Goal: Information Seeking & Learning: Check status

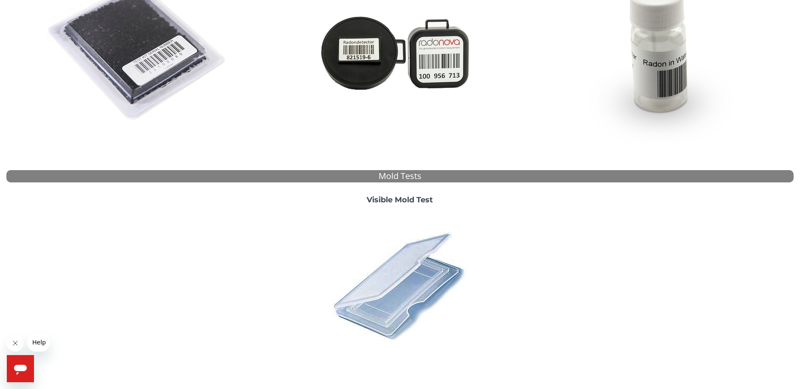
scroll to position [231, 0]
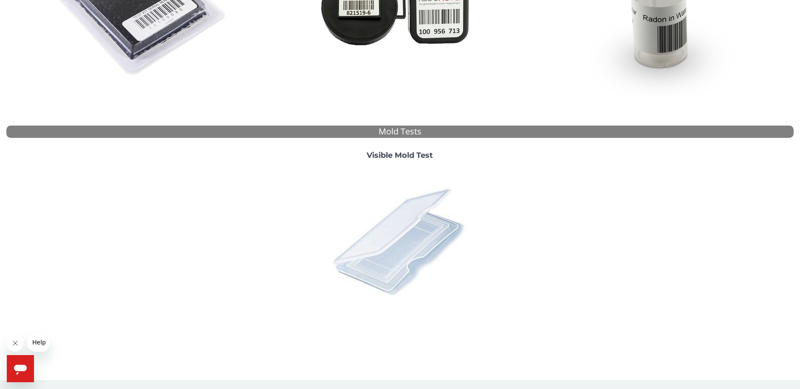
click at [410, 244] on img at bounding box center [399, 241] width 149 height 149
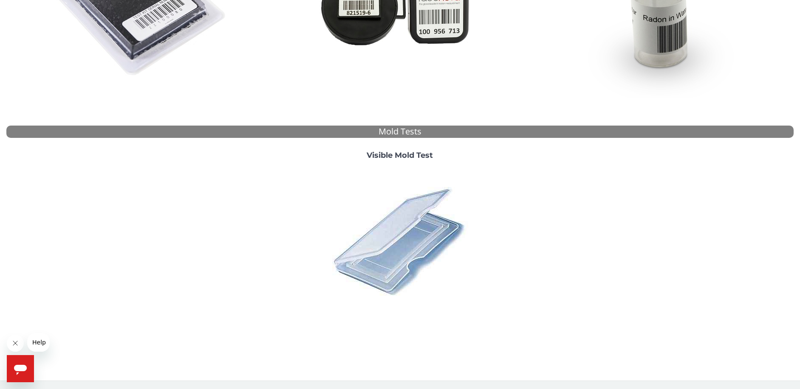
click at [410, 244] on body "Radon & Mold Test Results Results are only available for tests performed in the…" at bounding box center [400, 79] width 800 height 620
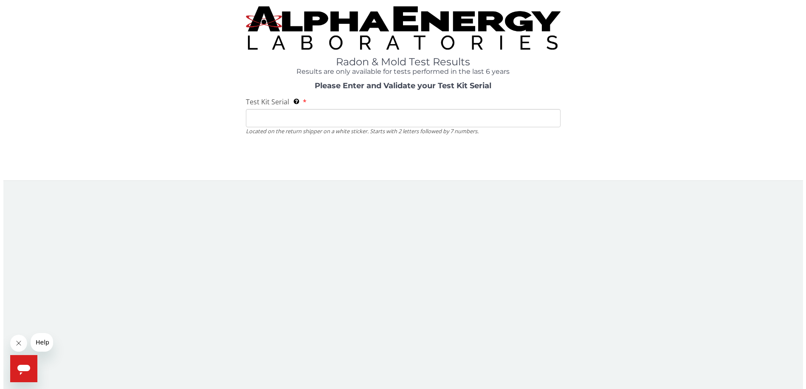
scroll to position [0, 0]
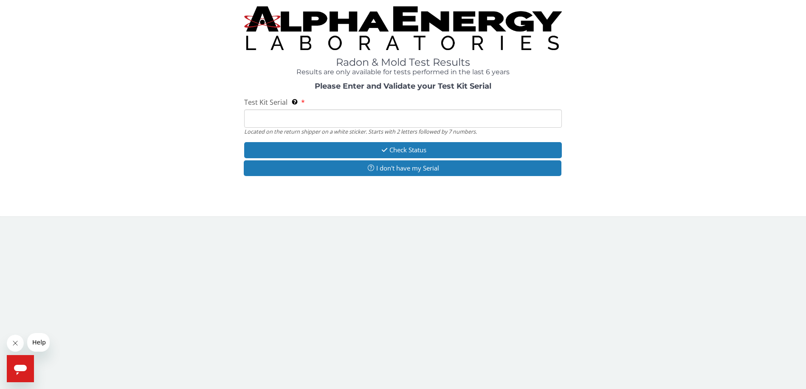
click at [266, 116] on input "Test Kit Serial Located on the return shipper on a white sticker. Starts with 2…" at bounding box center [402, 119] width 317 height 18
paste input "162810"
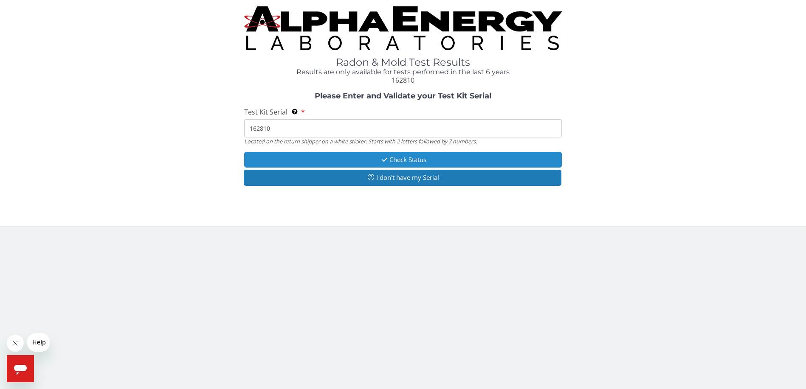
click at [357, 159] on button "Check Status" at bounding box center [402, 160] width 317 height 16
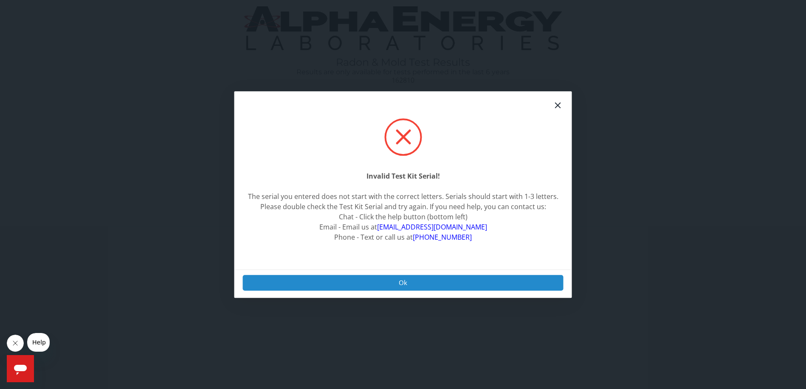
click at [399, 278] on button "Ok" at bounding box center [403, 283] width 321 height 16
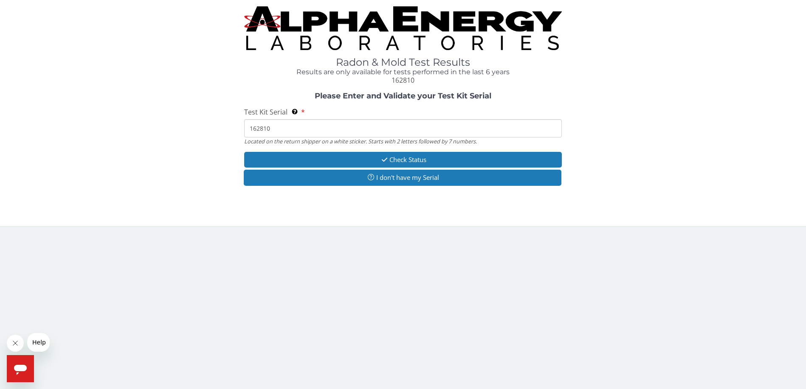
click at [274, 130] on input "162810" at bounding box center [402, 128] width 317 height 18
type input "1"
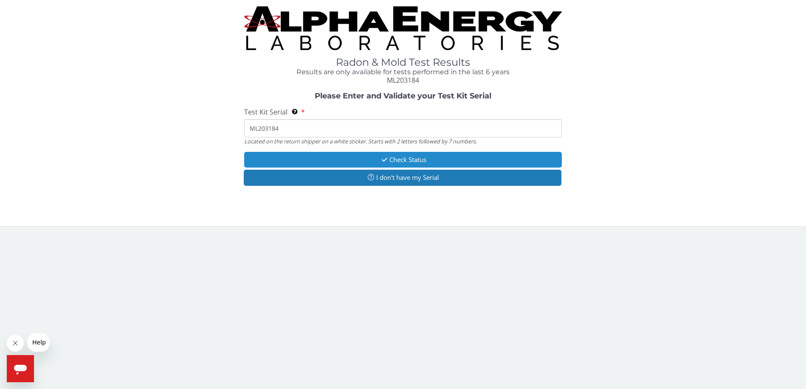
type input "ML203184"
click at [341, 164] on button "Check Status" at bounding box center [402, 160] width 317 height 16
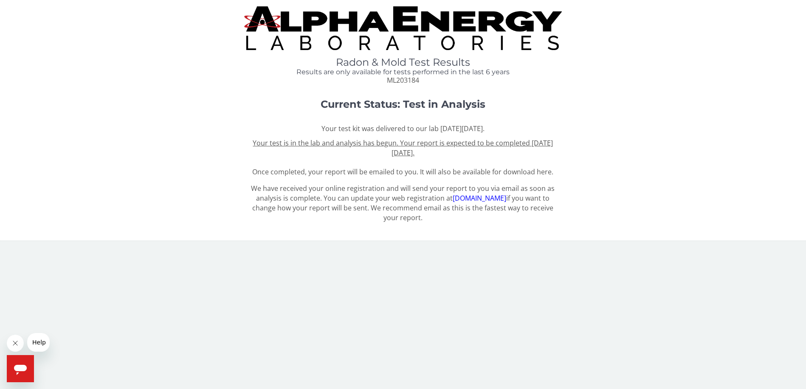
click at [407, 147] on u "Your test is in the lab and analysis has begun. Your report is expected to be c…" at bounding box center [403, 147] width 300 height 19
